Goal: Use online tool/utility: Utilize a website feature to perform a specific function

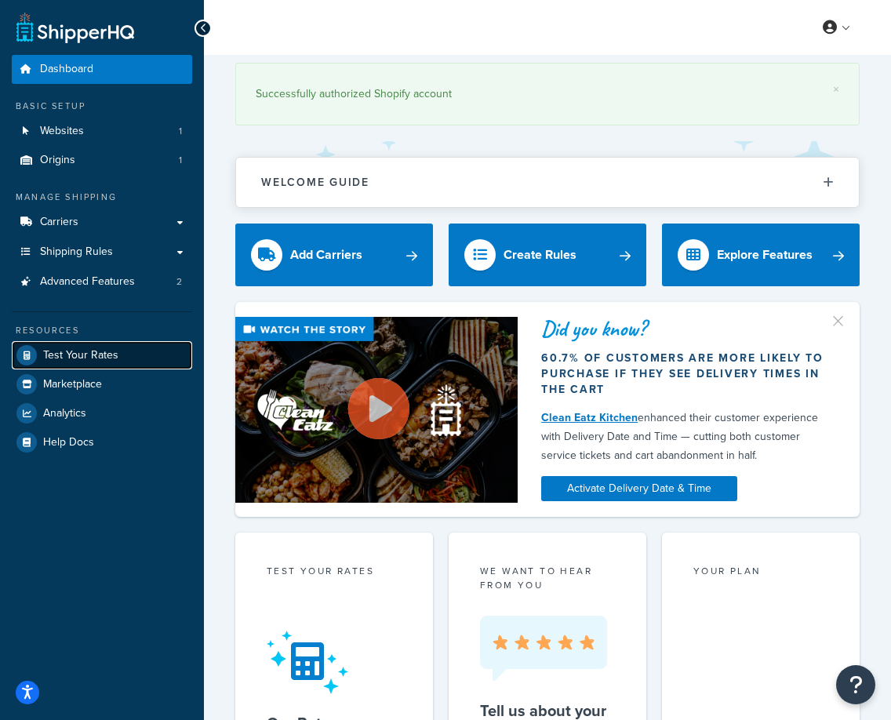
click at [104, 355] on span "Test Your Rates" at bounding box center [80, 355] width 75 height 13
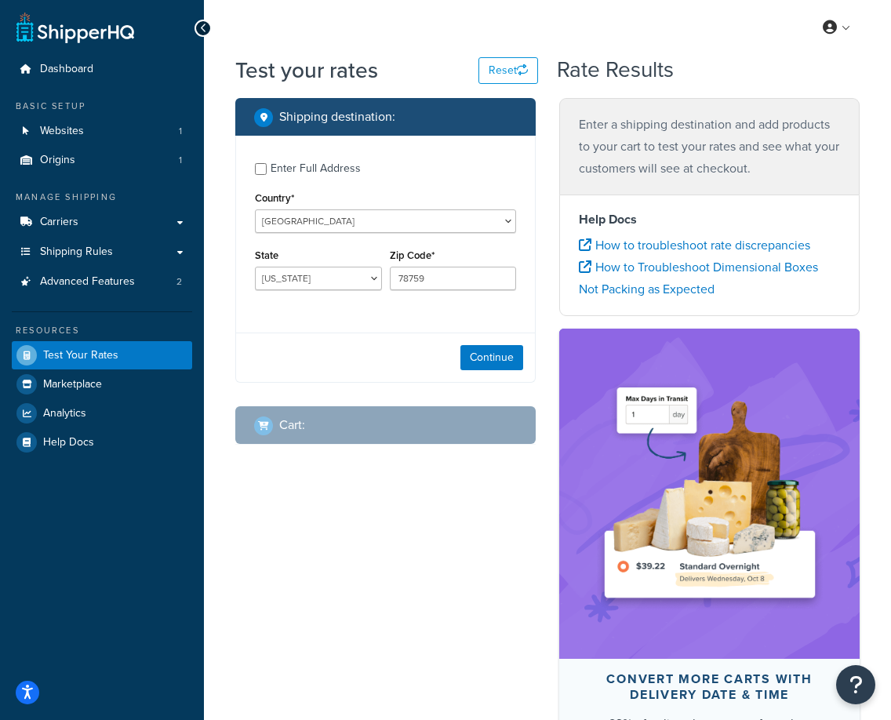
click at [315, 266] on div "State [US_STATE] [US_STATE] [US_STATE] [US_STATE] [US_STATE] Armed Forces Ameri…" at bounding box center [318, 268] width 127 height 46
click at [315, 277] on select "[US_STATE] [US_STATE] [US_STATE] [US_STATE] [US_STATE] Armed Forces Americas Ar…" at bounding box center [318, 279] width 127 height 24
select select "NJ"
click at [255, 267] on select "[US_STATE] [US_STATE] [US_STATE] [US_STATE] [US_STATE] Armed Forces Americas Ar…" at bounding box center [318, 279] width 127 height 24
drag, startPoint x: 436, startPoint y: 283, endPoint x: 303, endPoint y: 268, distance: 133.4
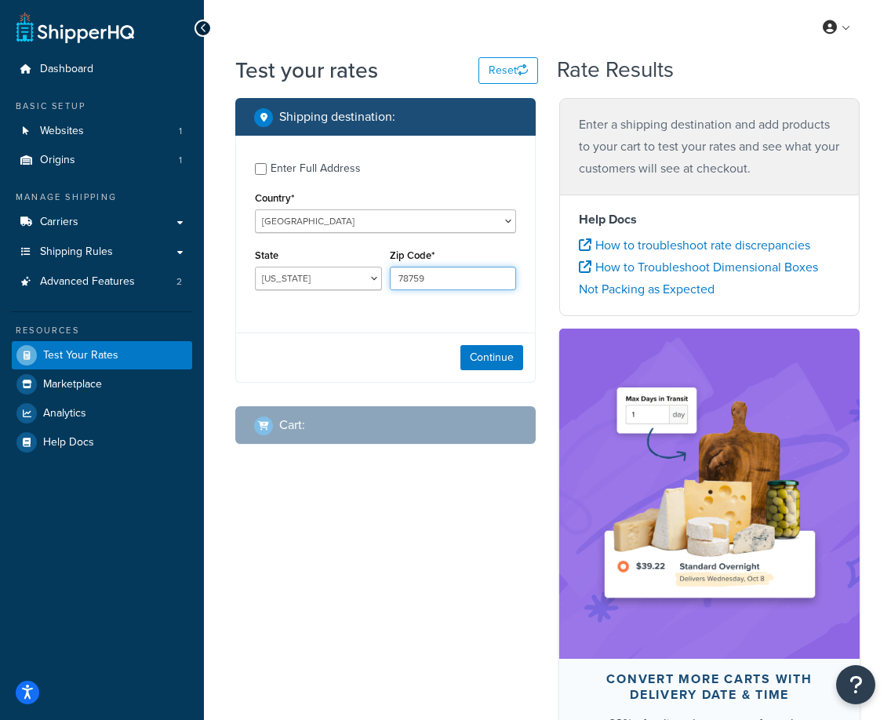
click at [304, 268] on div "State [US_STATE] [US_STATE] [US_STATE] [US_STATE] [US_STATE] Armed Forces Ameri…" at bounding box center [385, 273] width 269 height 57
type input "08046"
click at [493, 362] on button "Continue" at bounding box center [492, 357] width 63 height 25
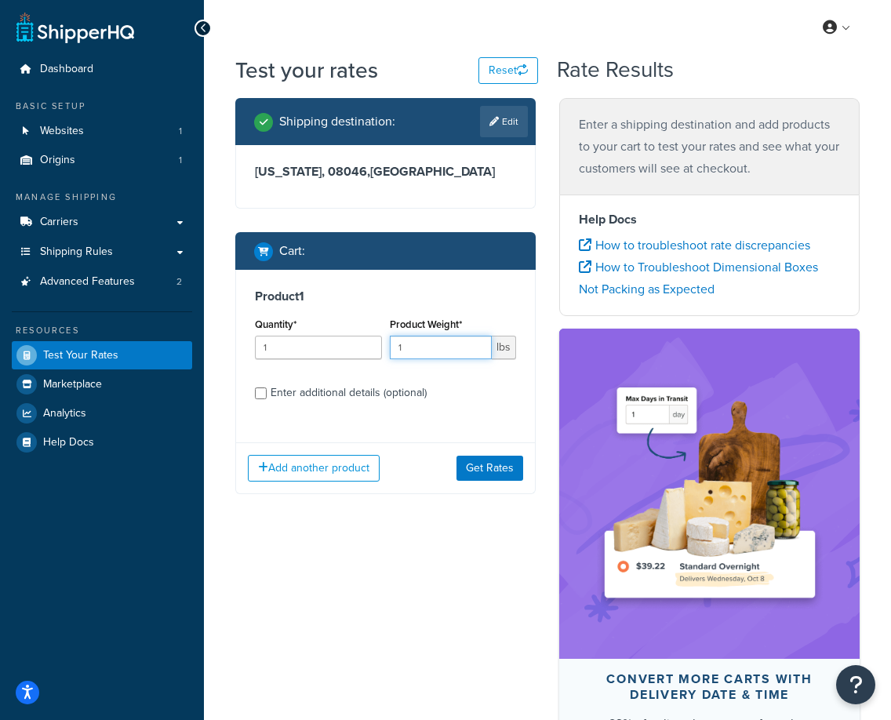
click at [419, 352] on input "1" at bounding box center [441, 348] width 103 height 24
drag, startPoint x: 419, startPoint y: 352, endPoint x: 380, endPoint y: 344, distance: 39.9
click at [381, 345] on div "Quantity* 1 Product Weight* 1 lbs" at bounding box center [385, 342] width 269 height 57
type input "8"
click at [499, 478] on button "Get Rates" at bounding box center [490, 468] width 67 height 25
